Goal: Navigation & Orientation: Go to known website

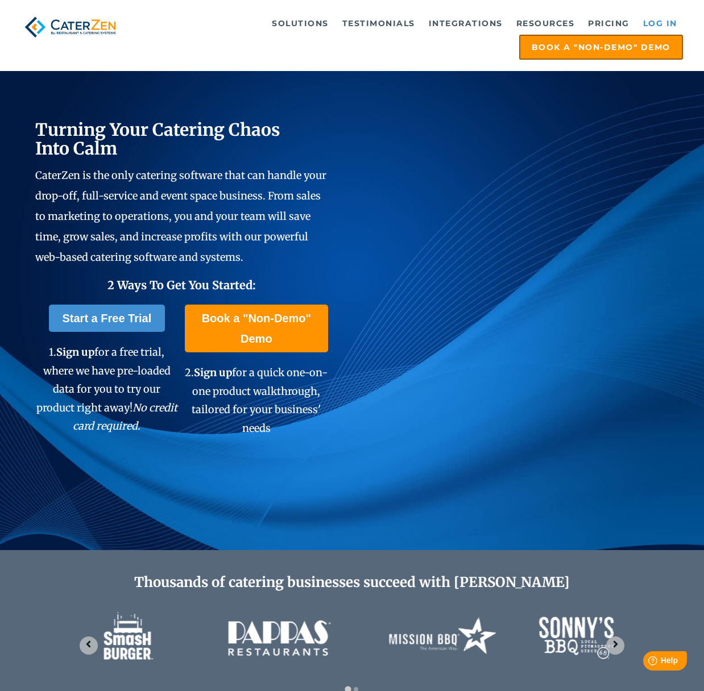
click at [659, 18] on link "Log in" at bounding box center [659, 23] width 45 height 23
